Goal: Find specific fact: Find specific page/section

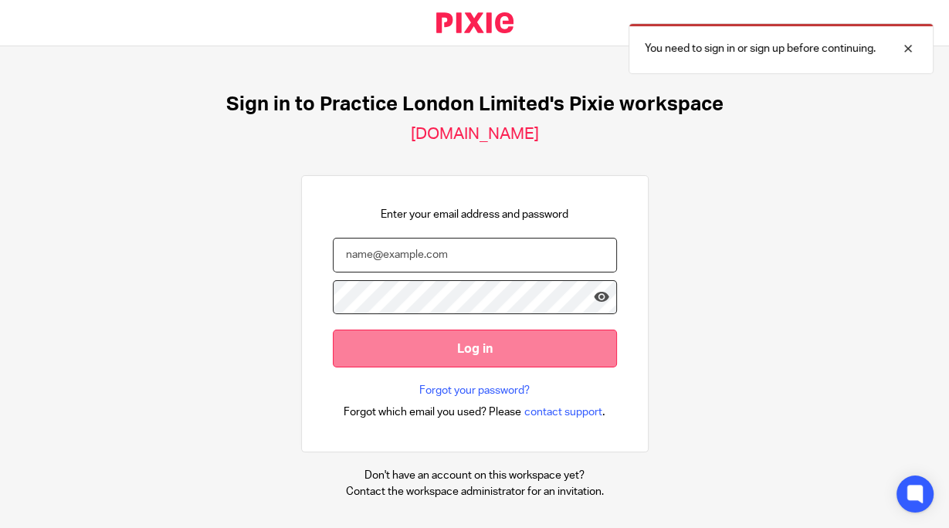
type input "[PERSON_NAME][EMAIL_ADDRESS][DOMAIN_NAME]"
click at [525, 347] on input "Log in" at bounding box center [475, 349] width 284 height 38
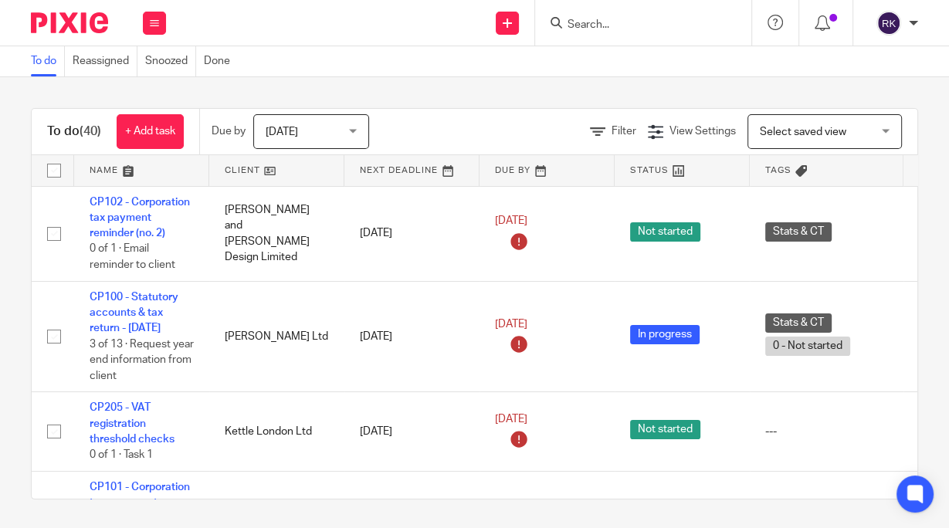
click at [590, 25] on input "Search" at bounding box center [635, 26] width 139 height 14
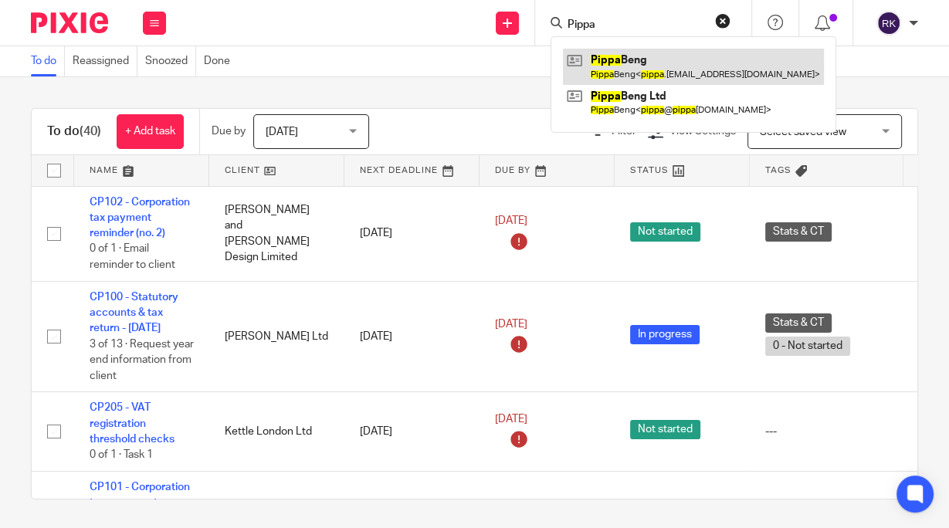
type input "Pippa"
click at [627, 63] on link at bounding box center [693, 67] width 261 height 36
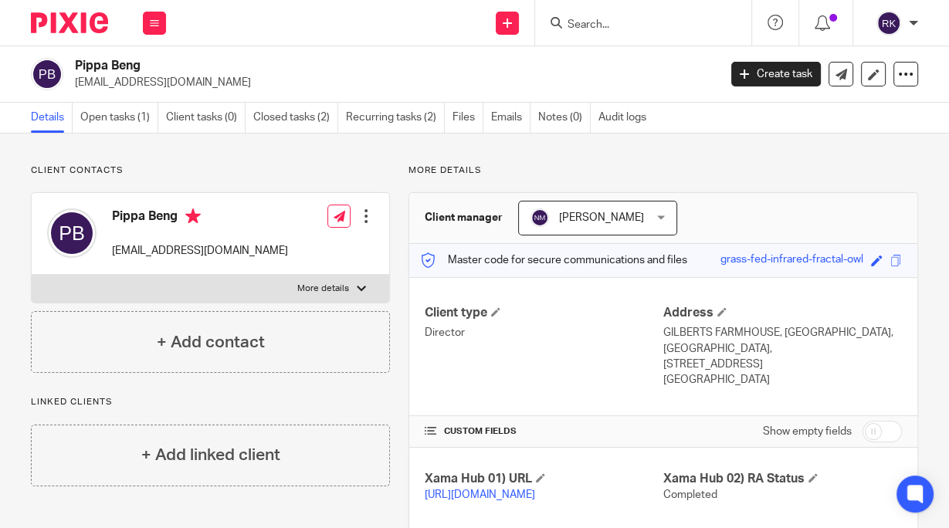
drag, startPoint x: 654, startPoint y: 328, endPoint x: 738, endPoint y: 382, distance: 100.0
click at [738, 382] on div "Client type Director Address GILBERTS FARMHOUSE, THE GREEN, BELDINGTON, Chippin…" at bounding box center [663, 346] width 508 height 139
copy div "Address GILBERTS FARMHOUSE, THE GREEN, BELDINGTON, Chipping Norton, OX7 6XQ Uni…"
